Goal: Task Accomplishment & Management: Use online tool/utility

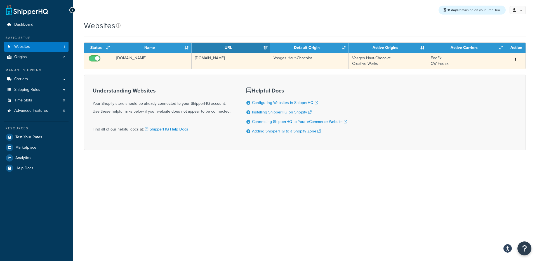
click at [142, 64] on td "[DOMAIN_NAME]" at bounding box center [152, 61] width 79 height 16
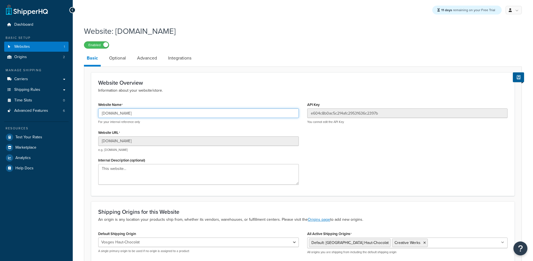
click at [137, 114] on input "vosges-dev-site-2024.myshopify.com" at bounding box center [198, 114] width 201 height 10
click at [151, 58] on link "Advanced" at bounding box center [146, 57] width 25 height 13
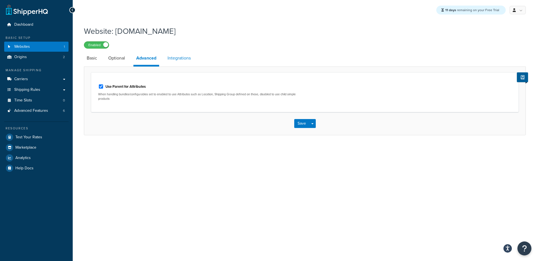
click at [182, 58] on link "Integrations" at bounding box center [179, 57] width 29 height 13
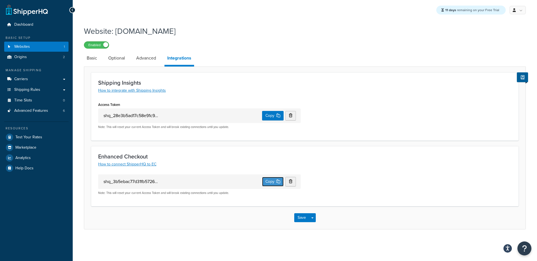
click at [273, 181] on button "Copy" at bounding box center [273, 182] width 22 height 10
click at [91, 57] on link "Basic" at bounding box center [92, 57] width 16 height 13
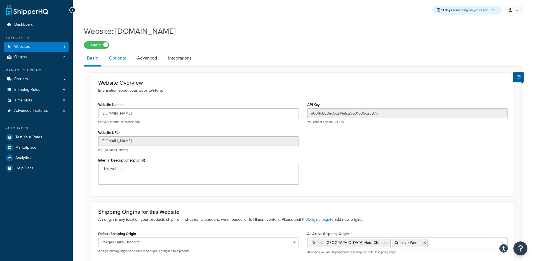
click at [106, 58] on link "Optional" at bounding box center [117, 57] width 22 height 13
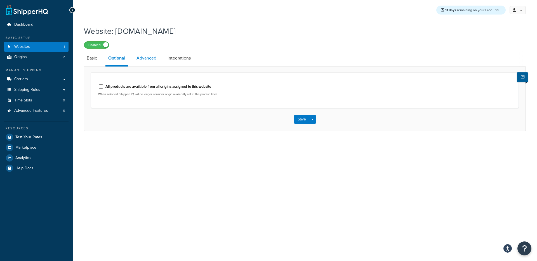
click at [150, 58] on link "Advanced" at bounding box center [146, 57] width 25 height 13
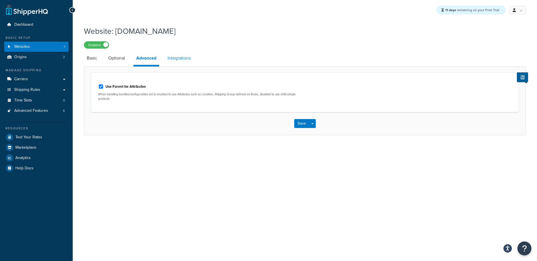
click at [174, 59] on link "Integrations" at bounding box center [179, 57] width 29 height 13
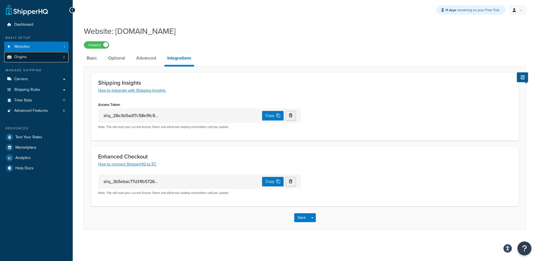
click at [34, 59] on link "Origins 2" at bounding box center [36, 57] width 64 height 10
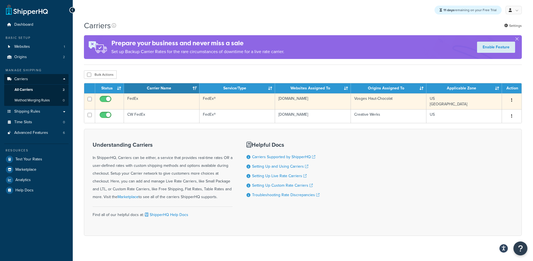
click at [513, 99] on button "button" at bounding box center [512, 100] width 8 height 9
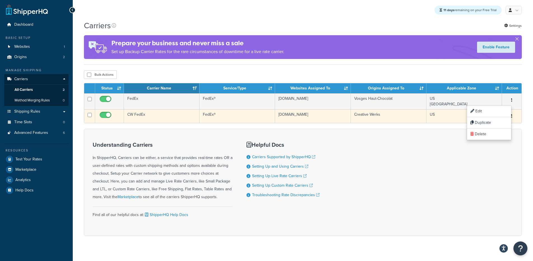
click at [513, 116] on button "button" at bounding box center [512, 116] width 8 height 9
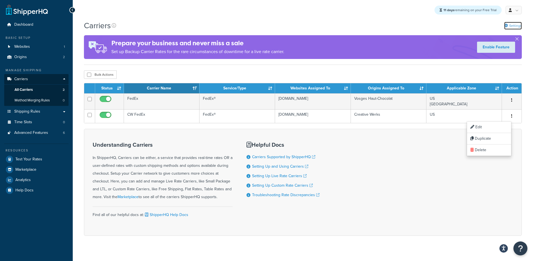
click at [513, 24] on link "Settings" at bounding box center [513, 26] width 18 height 8
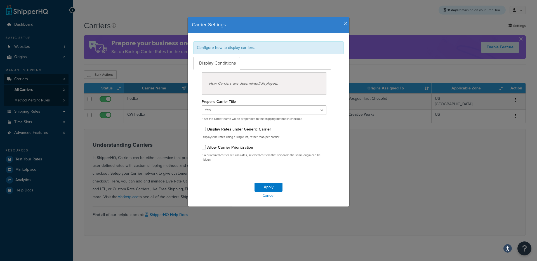
click at [344, 23] on icon "button" at bounding box center [346, 23] width 4 height 5
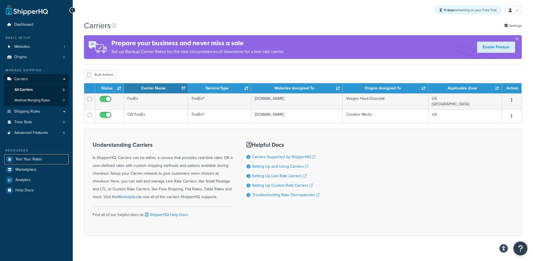
drag, startPoint x: 43, startPoint y: 159, endPoint x: 68, endPoint y: 148, distance: 26.8
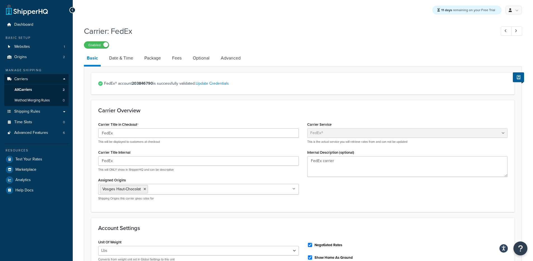
select select "fedEx"
select select "REGULAR_PICKUP"
select select "YOUR_PACKAGING"
select select "fedEx"
select select "REGULAR_PICKUP"
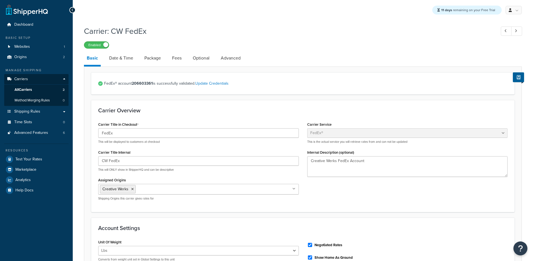
select select "YOUR_PACKAGING"
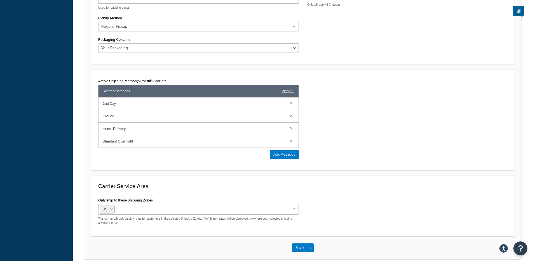
scroll to position [306, 0]
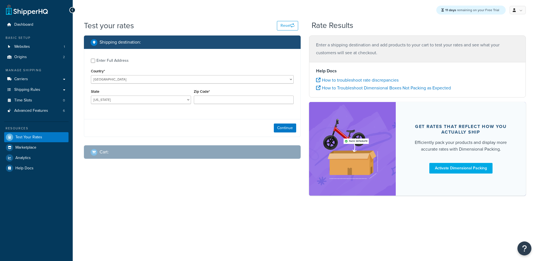
click at [116, 62] on div "Enter Full Address" at bounding box center [113, 61] width 32 height 8
click at [95, 62] on input "Enter Full Address" at bounding box center [93, 61] width 4 height 4
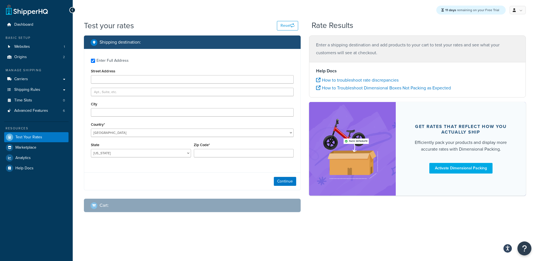
click at [116, 61] on div "Enter Full Address" at bounding box center [113, 61] width 32 height 8
click at [95, 61] on input "Enter Full Address" at bounding box center [93, 61] width 4 height 4
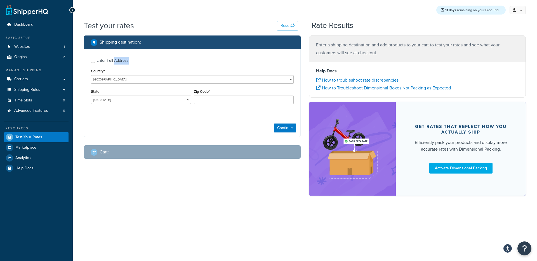
click at [116, 61] on div "Enter Full Address" at bounding box center [113, 61] width 32 height 8
click at [95, 61] on input "Enter Full Address" at bounding box center [93, 61] width 4 height 4
checkbox input "true"
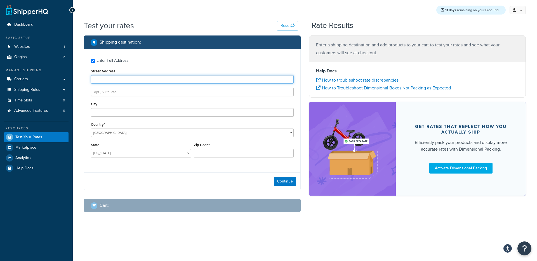
click at [112, 78] on input "Street Address" at bounding box center [192, 79] width 203 height 8
type input "9600 Great Hills Trail"
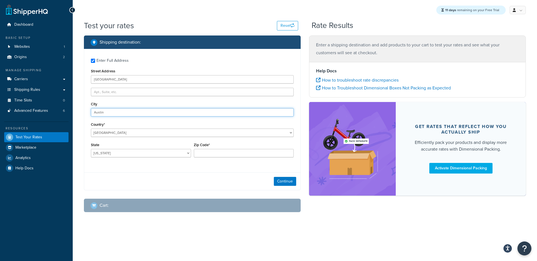
type input "Austin"
select select "TX"
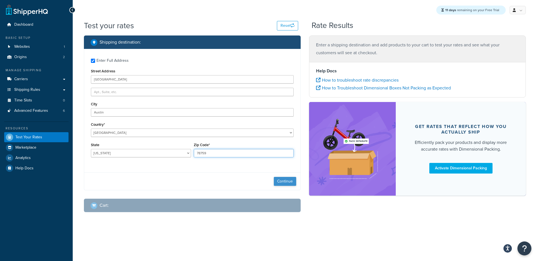
type input "78759"
click at [284, 180] on button "Continue" at bounding box center [285, 181] width 22 height 9
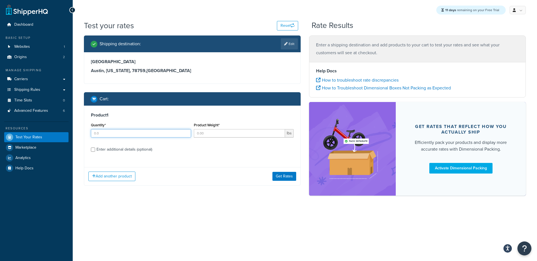
click at [129, 132] on input "Quantity*" at bounding box center [141, 133] width 100 height 8
type input "1"
click at [279, 174] on button "Get Rates" at bounding box center [284, 176] width 24 height 9
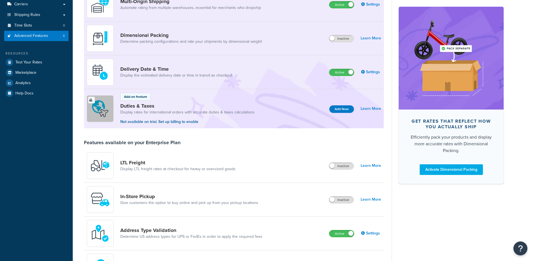
scroll to position [329, 0]
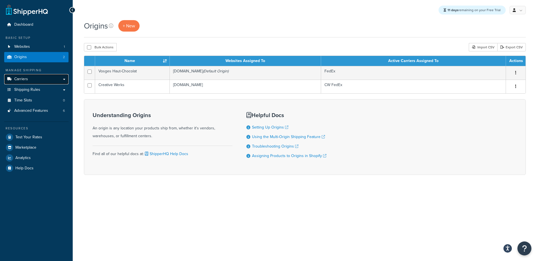
click at [32, 78] on link "Carriers" at bounding box center [36, 79] width 64 height 10
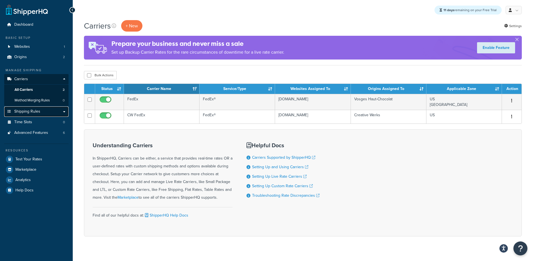
click at [35, 111] on span "Shipping Rules" at bounding box center [27, 111] width 26 height 5
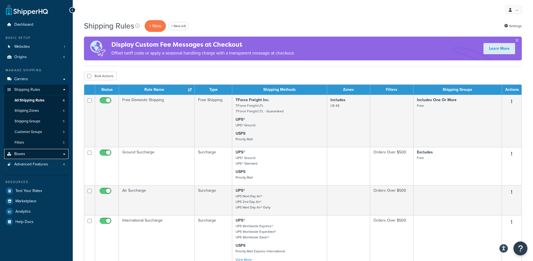
click at [43, 152] on link "Boxes" at bounding box center [36, 154] width 64 height 10
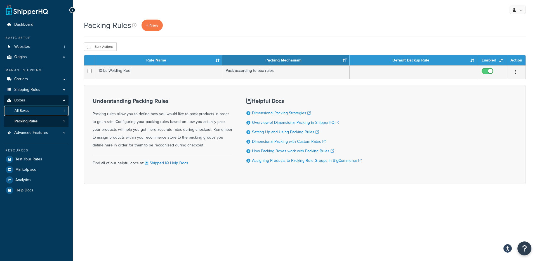
click at [41, 111] on link "All Boxes 1" at bounding box center [36, 111] width 64 height 10
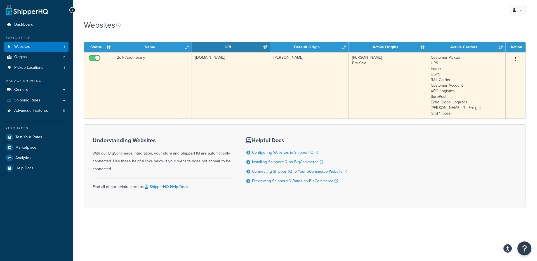
click at [170, 78] on td "Bulk Apothecary" at bounding box center [152, 85] width 79 height 66
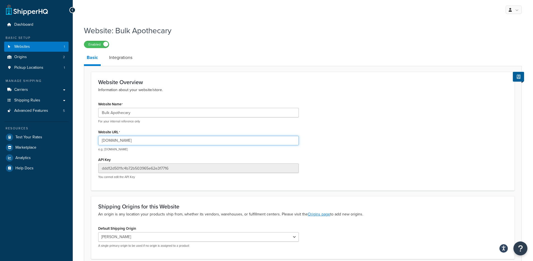
click at [120, 140] on input "[DOMAIN_NAME]" at bounding box center [198, 141] width 201 height 10
click at [121, 140] on input "[DOMAIN_NAME]" at bounding box center [198, 141] width 201 height 10
